Goal: Transaction & Acquisition: Subscribe to service/newsletter

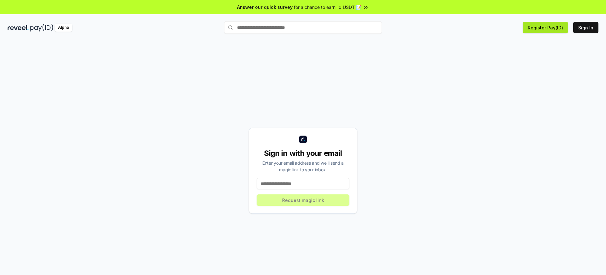
click at [547, 27] on button "Register Pay(ID)" at bounding box center [545, 27] width 45 height 11
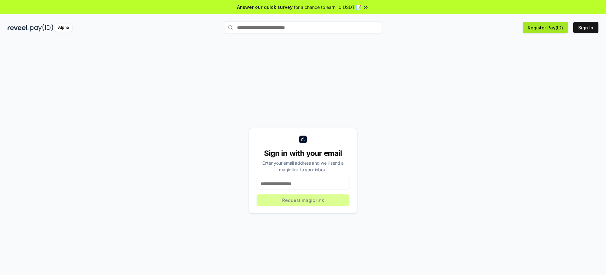
click at [547, 27] on button "Register Pay(ID)" at bounding box center [545, 27] width 45 height 11
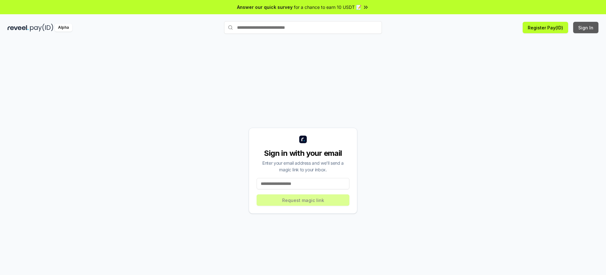
click at [586, 27] on button "Sign In" at bounding box center [585, 27] width 25 height 11
click at [547, 27] on button "Register Pay(ID)" at bounding box center [545, 27] width 45 height 11
click at [586, 27] on button "Sign In" at bounding box center [585, 27] width 25 height 11
click at [547, 27] on button "Register Pay(ID)" at bounding box center [545, 27] width 45 height 11
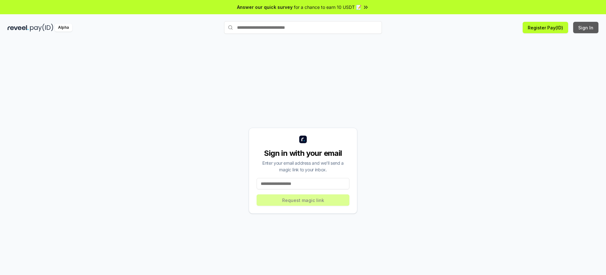
click at [586, 27] on button "Sign In" at bounding box center [585, 27] width 25 height 11
click at [547, 27] on button "Register Pay(ID)" at bounding box center [545, 27] width 45 height 11
click at [303, 153] on div "Sign in with your email" at bounding box center [303, 153] width 93 height 10
click at [547, 27] on button "Register Pay(ID)" at bounding box center [545, 27] width 45 height 11
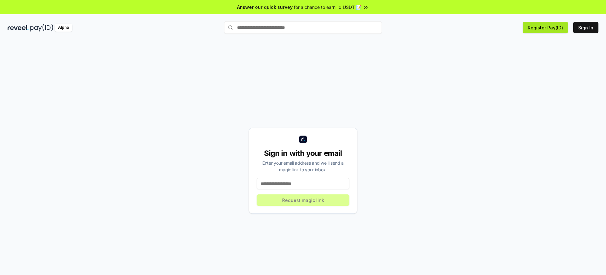
click at [547, 27] on button "Register Pay(ID)" at bounding box center [545, 27] width 45 height 11
click at [303, 153] on div "Sign in with your email" at bounding box center [303, 153] width 93 height 10
click at [547, 27] on button "Register Pay(ID)" at bounding box center [545, 27] width 45 height 11
click at [303, 153] on div "Sign in with your email" at bounding box center [303, 153] width 93 height 10
click at [547, 27] on button "Register Pay(ID)" at bounding box center [545, 27] width 45 height 11
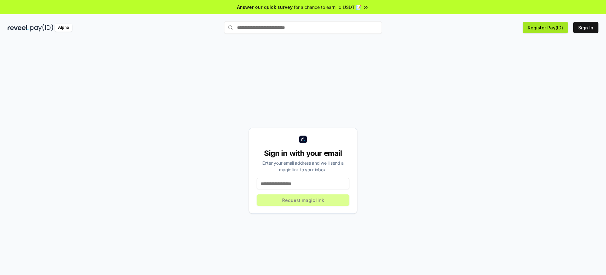
click at [547, 27] on button "Register Pay(ID)" at bounding box center [545, 27] width 45 height 11
